Goal: Task Accomplishment & Management: Manage account settings

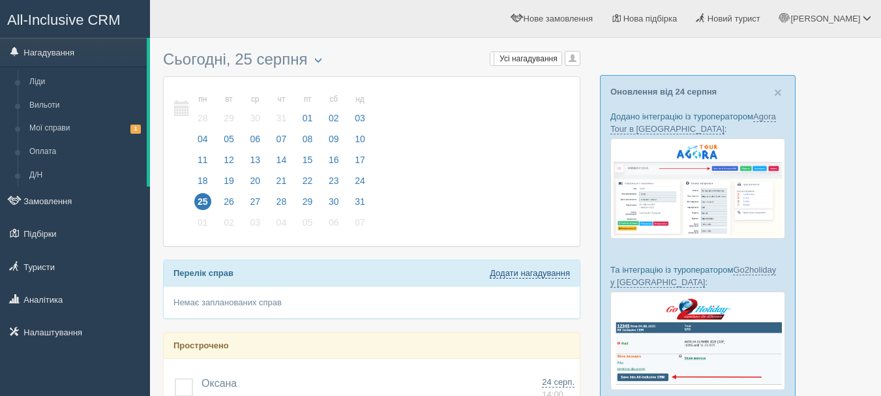
click at [543, 272] on link "Додати нагадування" at bounding box center [530, 273] width 80 height 10
select select "9"
select select "45"
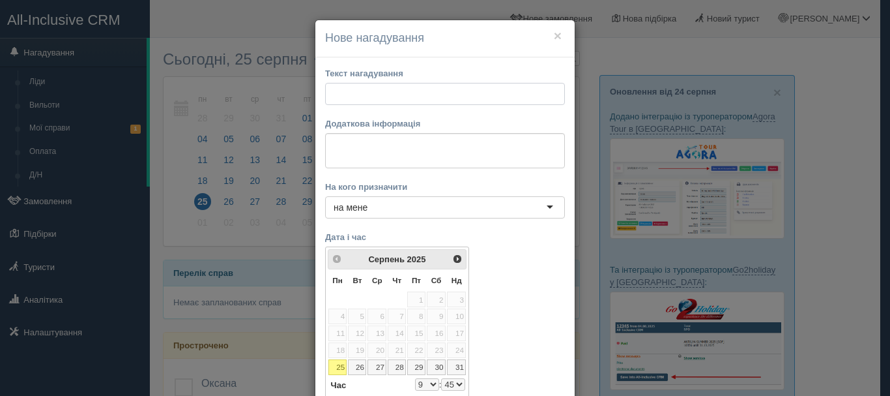
click at [429, 100] on input "text" at bounding box center [445, 94] width 240 height 22
type input "написати по презентації"
click at [447, 150] on textarea at bounding box center [445, 150] width 240 height 35
paste textarea "[URL][DOMAIN_NAME][PERSON_NAME]"
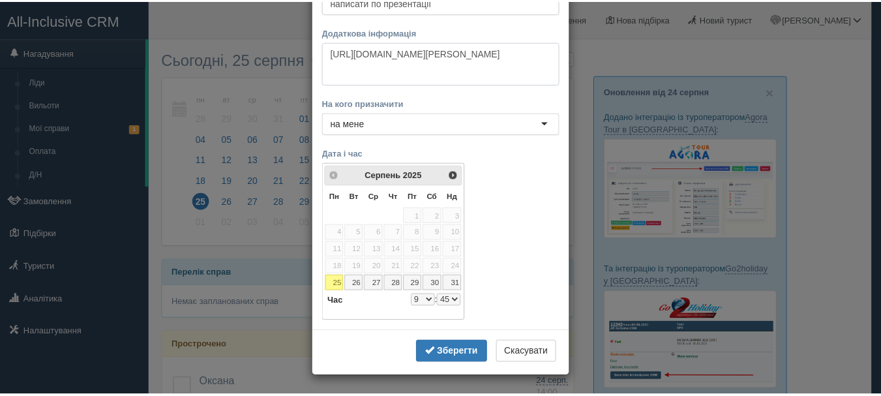
scroll to position [93, 0]
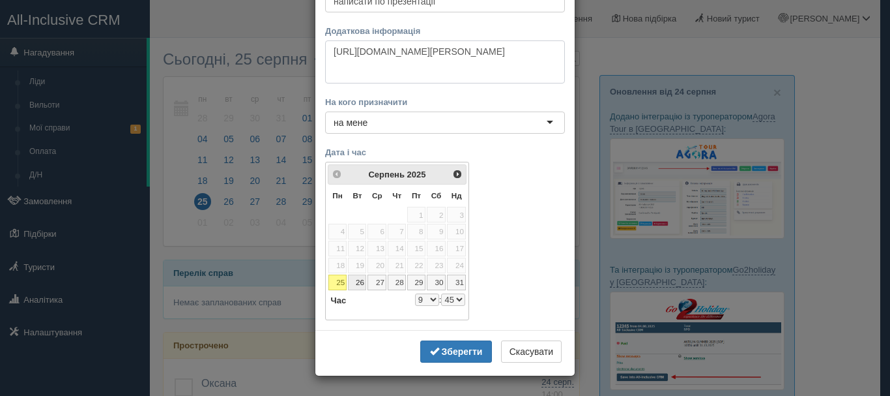
type textarea "[URL][DOMAIN_NAME][PERSON_NAME]"
click at [351, 280] on link "26" at bounding box center [357, 282] width 18 height 16
select select "9"
select select "45"
click at [426, 300] on select "0 1 2 3 4 5 6 7 8 9 10 11 12 13 14 15 16 17 18 19 20 21 22 23" at bounding box center [427, 299] width 24 height 12
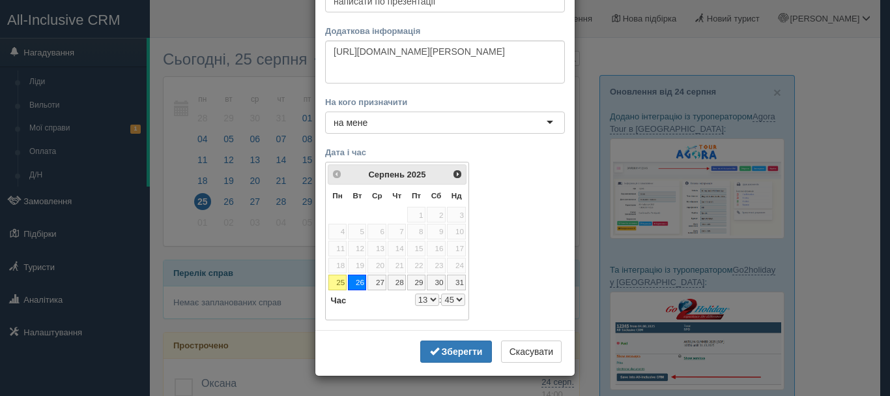
select select "13"
select select "45"
click at [446, 300] on select "00 05 10 15 20 25 30 35 40 45 50 55" at bounding box center [453, 299] width 24 height 12
select select "13"
click at [482, 349] on button "Зберегти" at bounding box center [456, 351] width 72 height 22
